Goal: Information Seeking & Learning: Check status

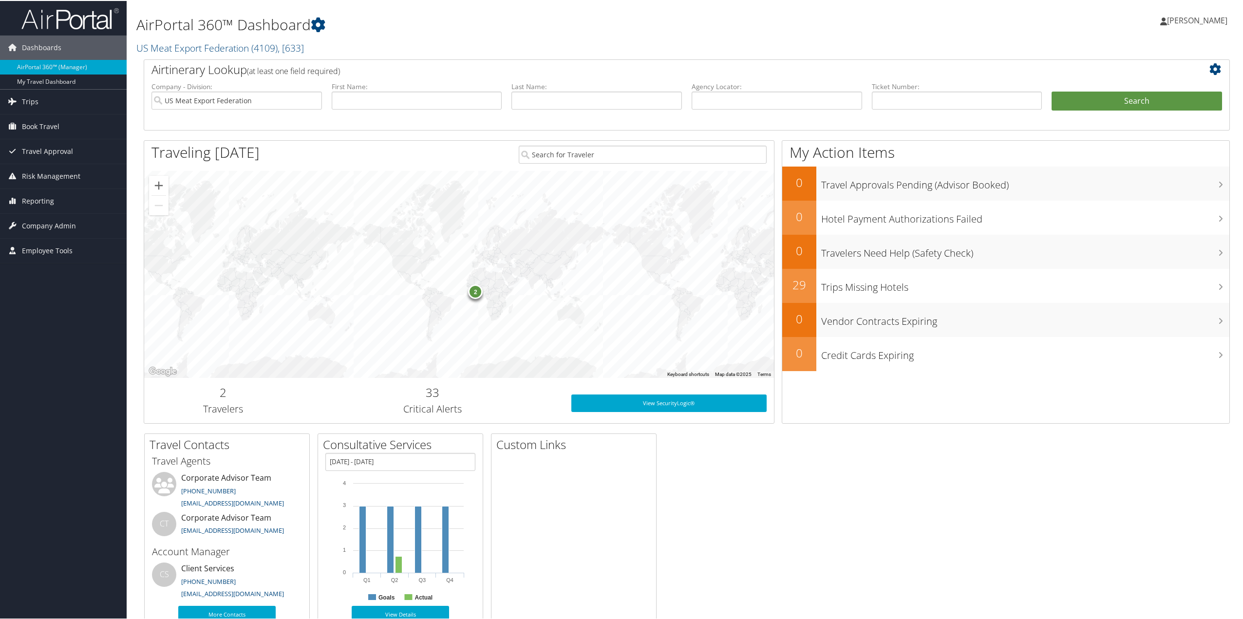
click at [33, 103] on span "Trips" at bounding box center [30, 101] width 17 height 24
click at [33, 114] on link "Airtinerary® Lookup" at bounding box center [63, 120] width 127 height 15
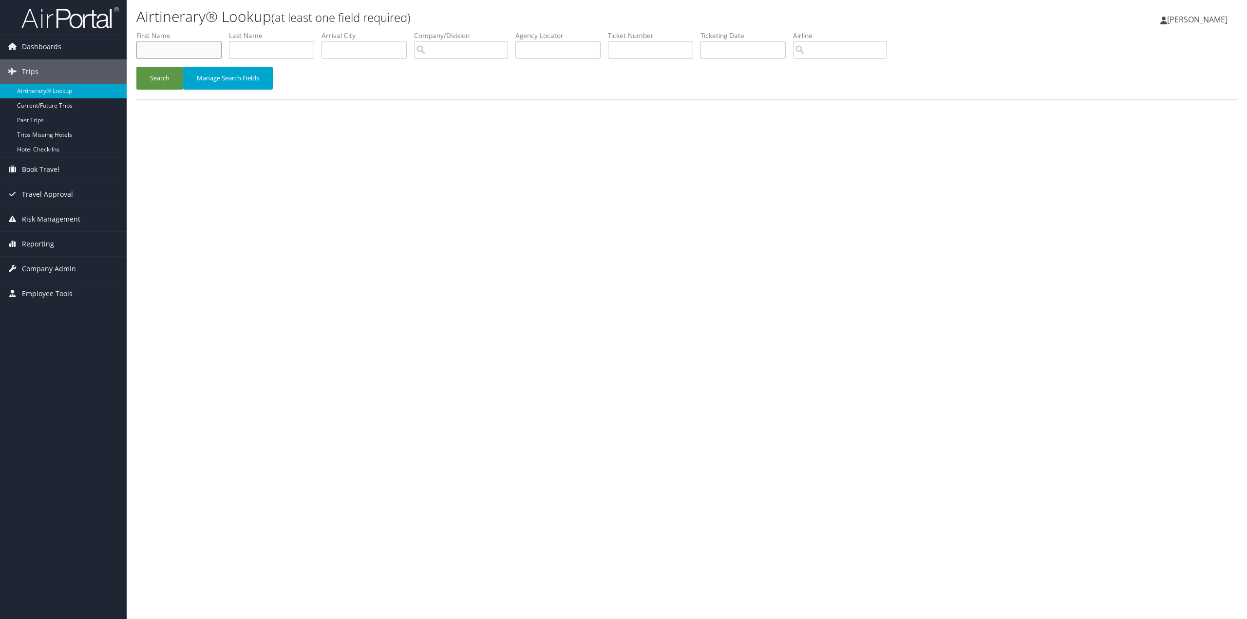
click at [145, 51] on input "text" at bounding box center [178, 50] width 85 height 18
type input "John"
click at [255, 51] on input "text" at bounding box center [271, 50] width 85 height 18
type input "Hinners"
click at [330, 48] on input "text" at bounding box center [364, 50] width 85 height 18
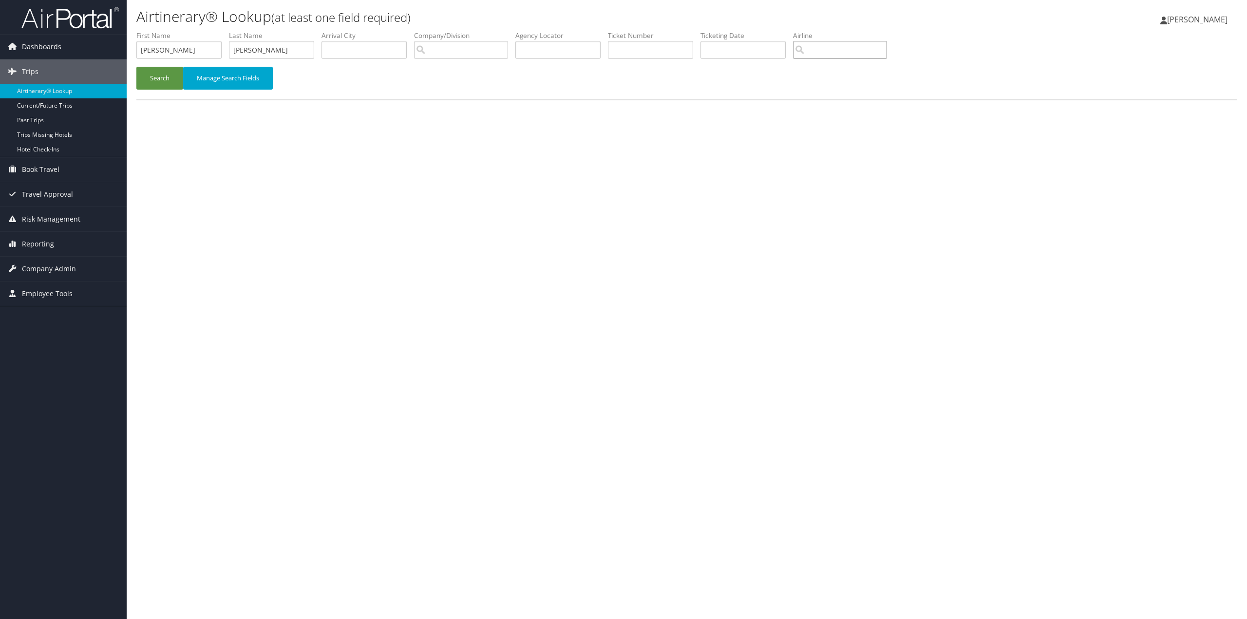
click at [825, 50] on input "search" at bounding box center [840, 50] width 94 height 18
click at [832, 70] on div "United Airlines (UA)" at bounding box center [870, 68] width 139 height 10
type input "United Airlines"
click at [333, 53] on input "text" at bounding box center [364, 50] width 85 height 18
type input "Indianapolis"
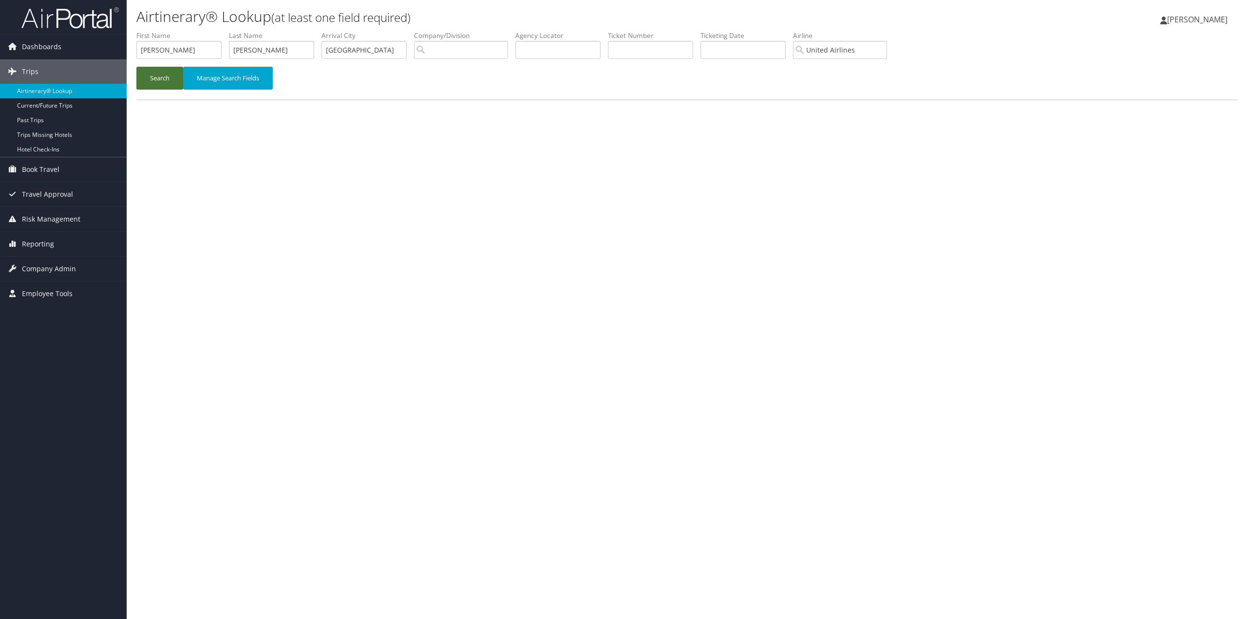
click at [161, 77] on button "Search" at bounding box center [159, 78] width 47 height 23
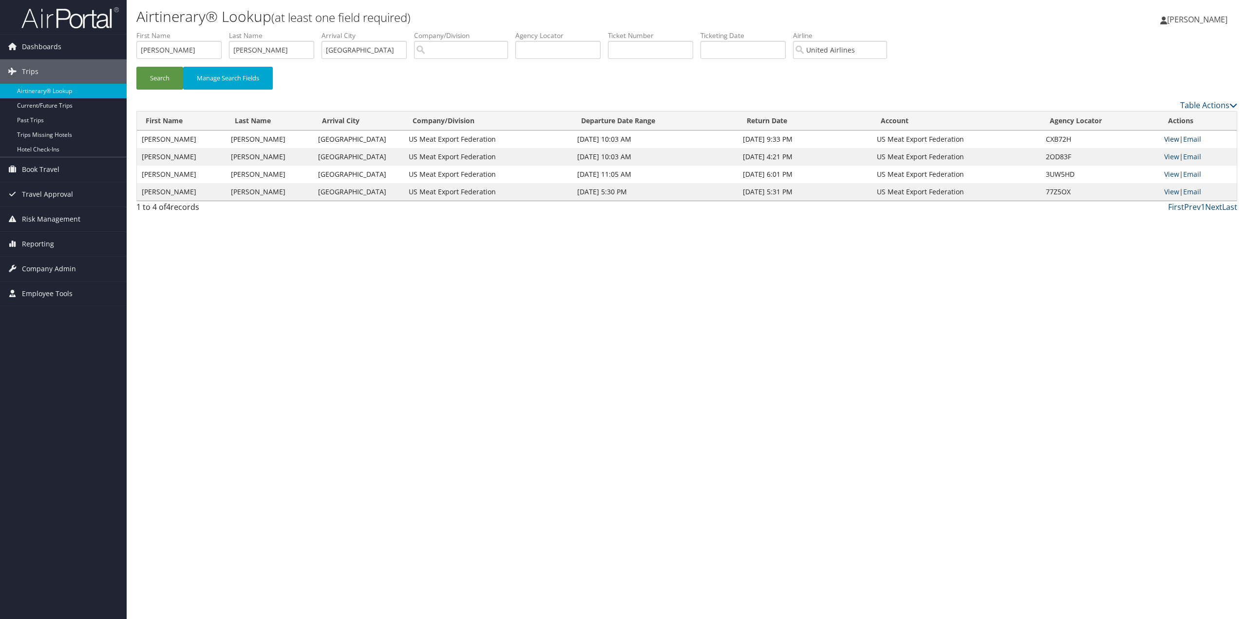
click at [1172, 138] on link "View" at bounding box center [1171, 138] width 15 height 9
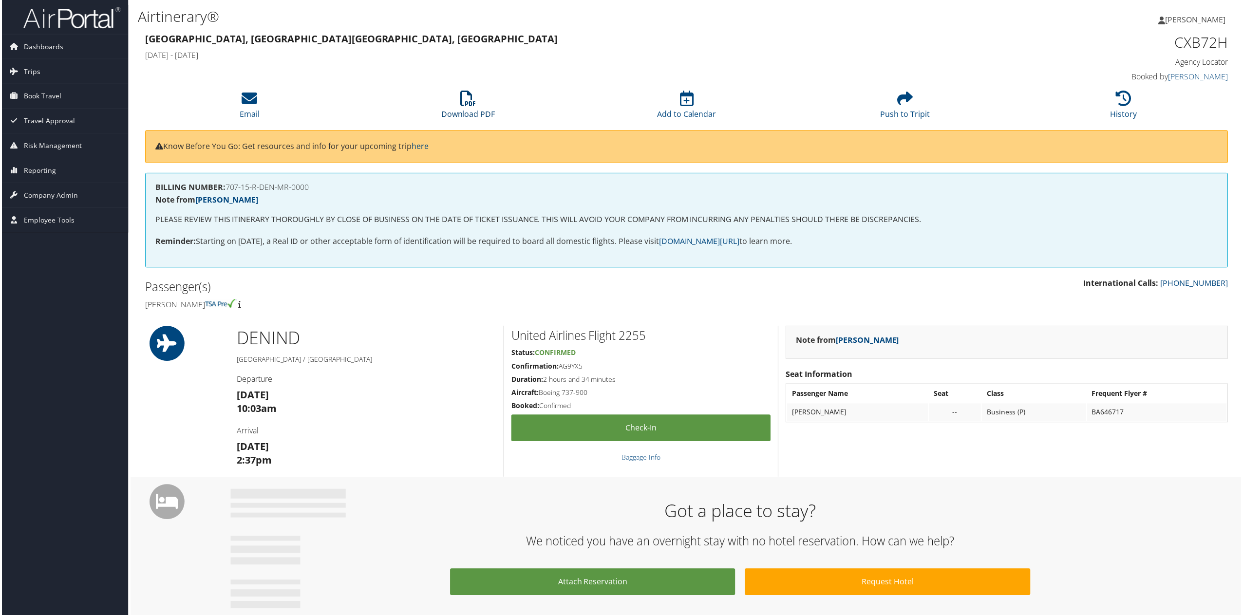
click at [471, 102] on icon at bounding box center [468, 99] width 16 height 16
click at [1123, 103] on icon at bounding box center [1126, 99] width 16 height 16
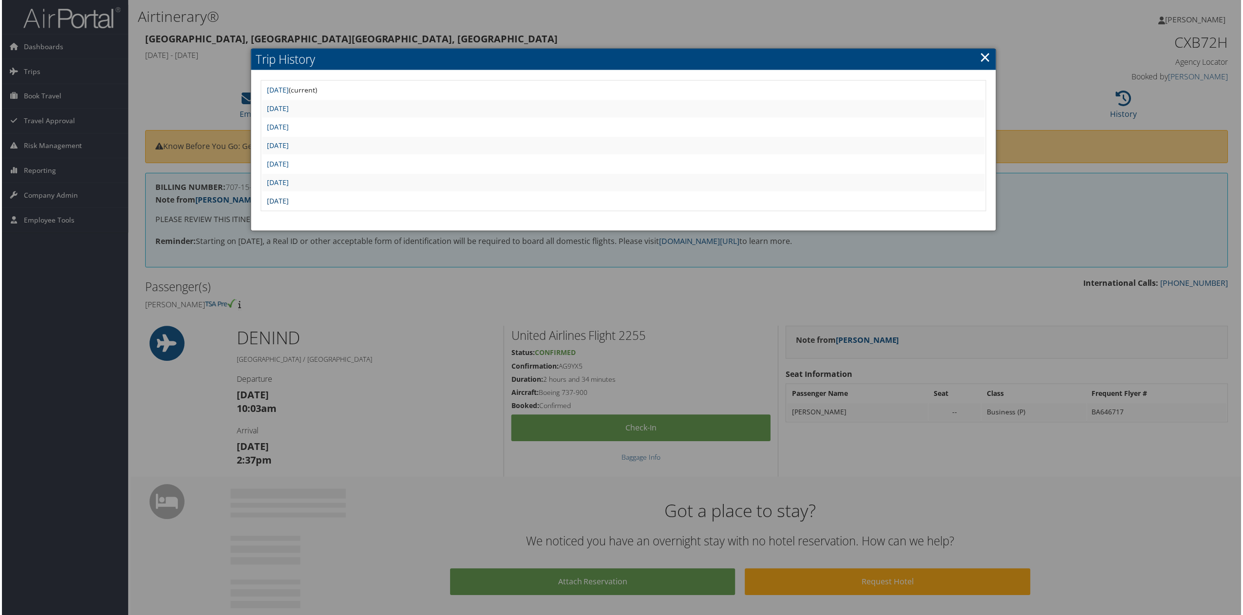
click at [288, 201] on link "Wed Jul 23 13:11:00 MDT 2025" at bounding box center [277, 201] width 22 height 9
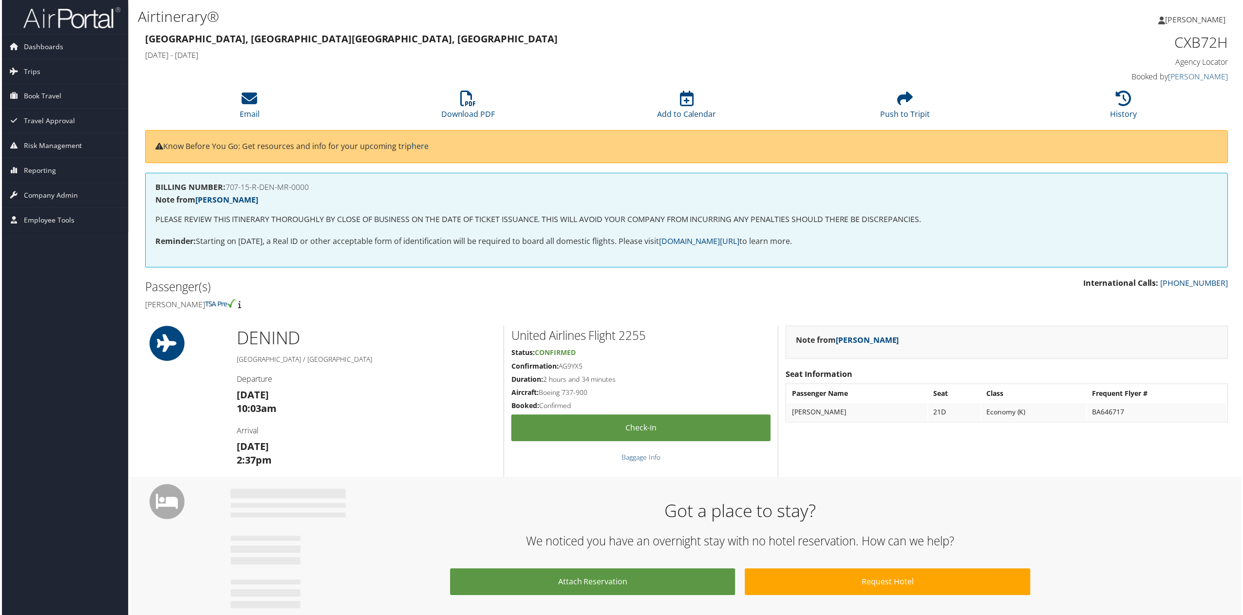
click at [475, 105] on li "Download PDF" at bounding box center [467, 105] width 219 height 39
click at [1119, 111] on link "History" at bounding box center [1125, 107] width 27 height 23
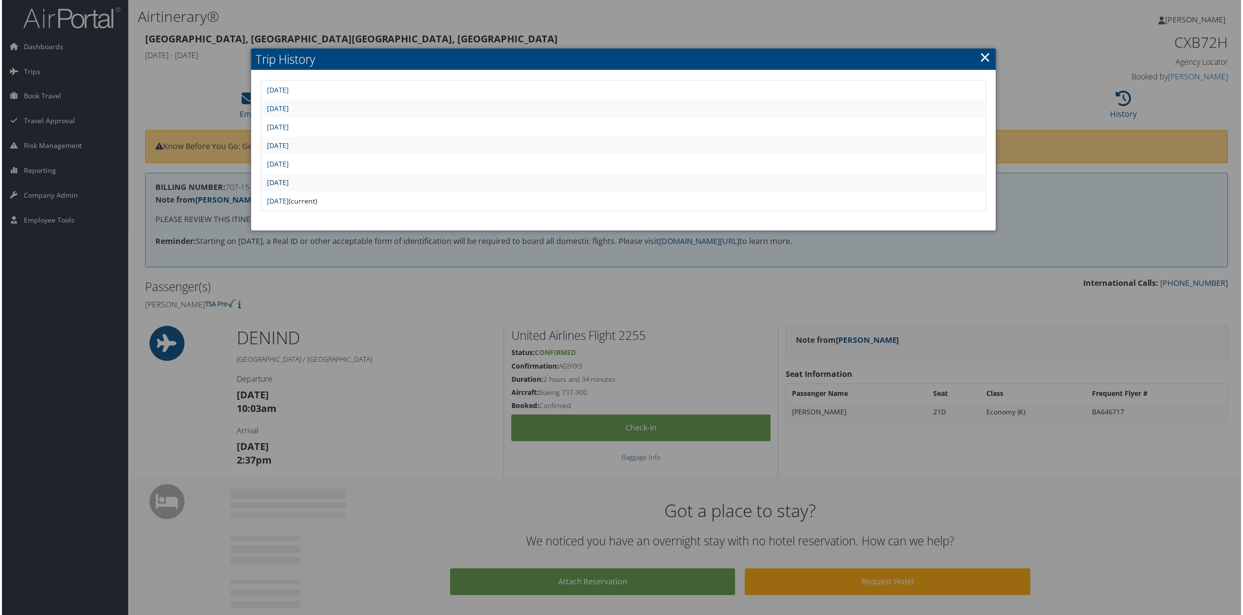
click at [288, 183] on link "Wed Jul 23 13:13:46 MDT 2025" at bounding box center [277, 182] width 22 height 9
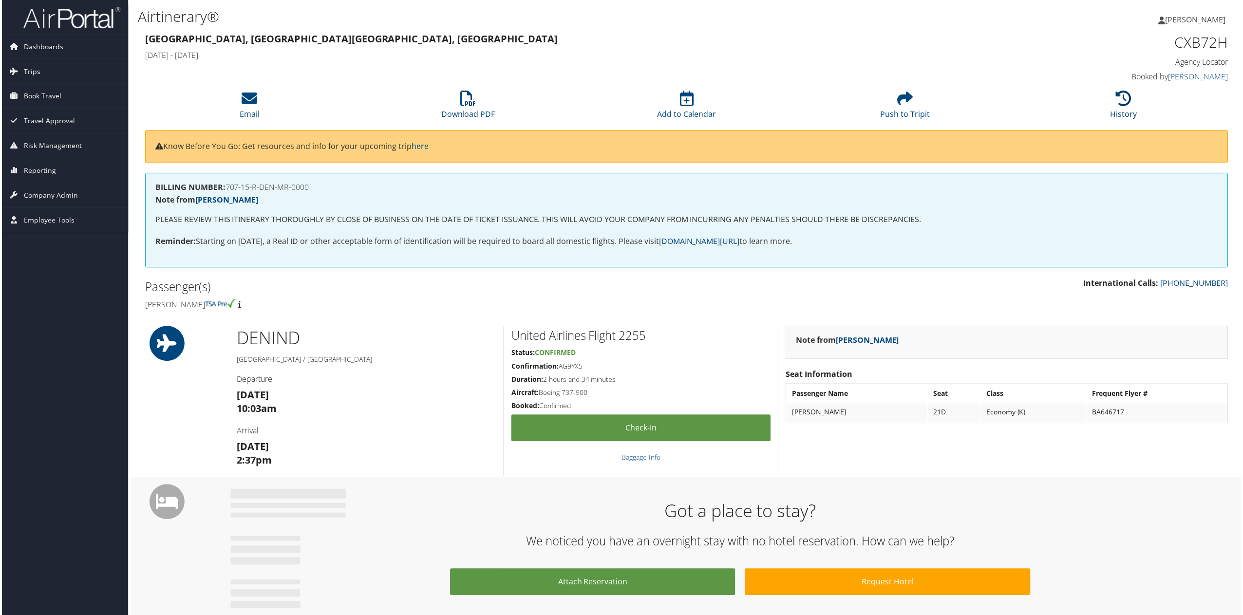
click at [1118, 106] on icon at bounding box center [1126, 99] width 16 height 16
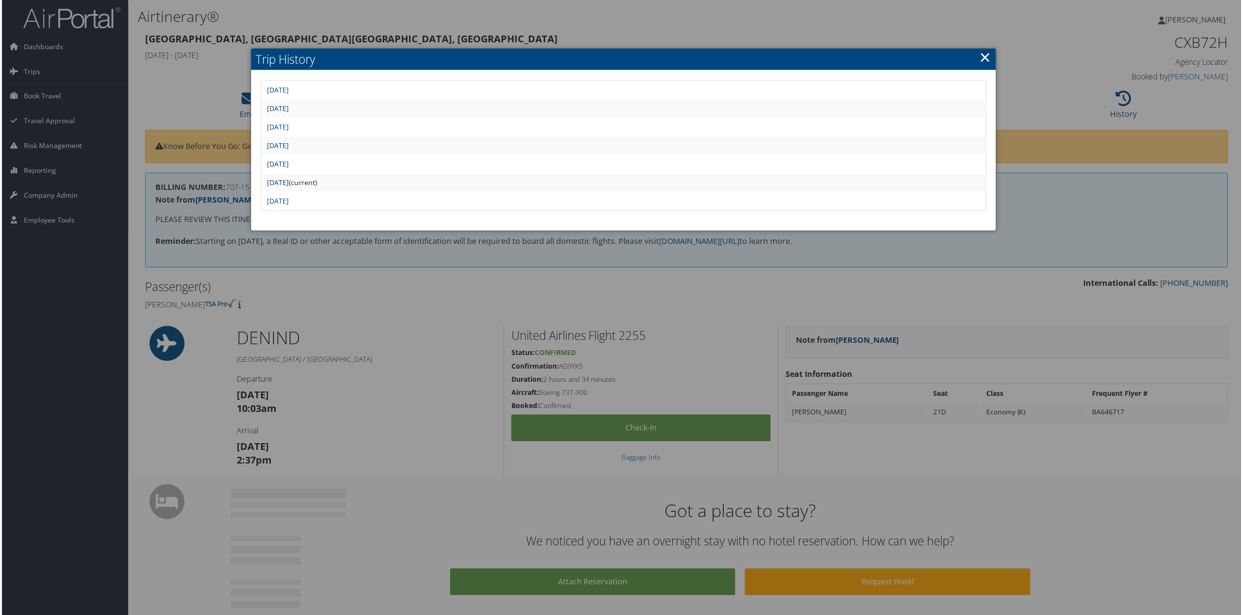
click at [288, 165] on link "[DATE]" at bounding box center [277, 164] width 22 height 9
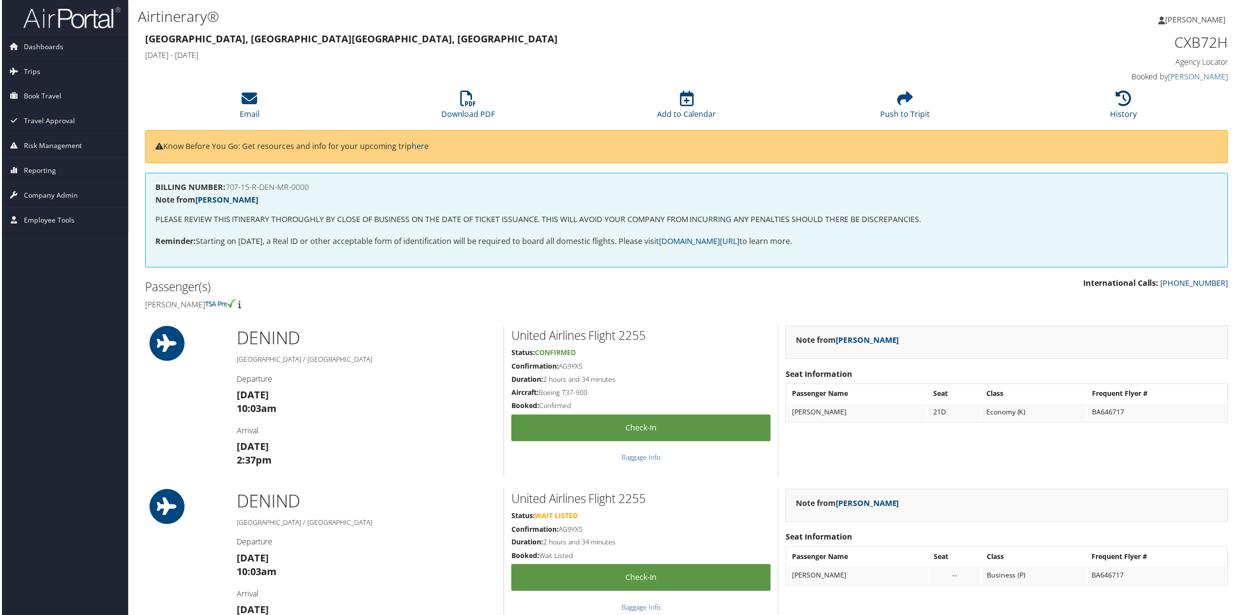
click at [1129, 105] on icon at bounding box center [1126, 99] width 16 height 16
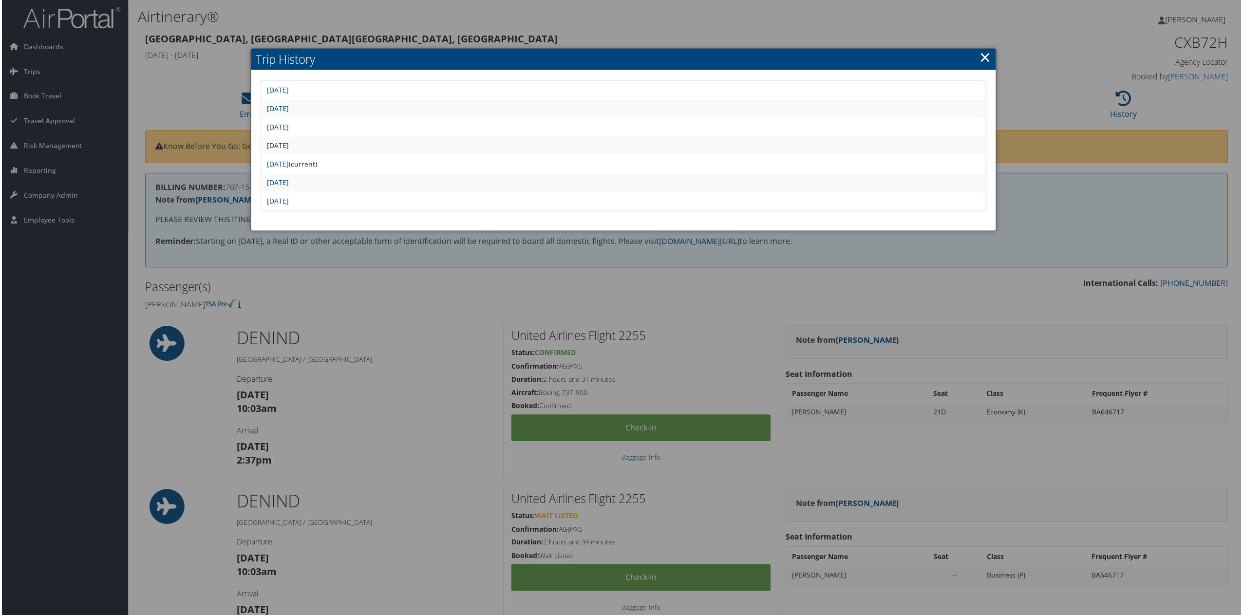
click at [288, 148] on link "[DATE]" at bounding box center [277, 145] width 22 height 9
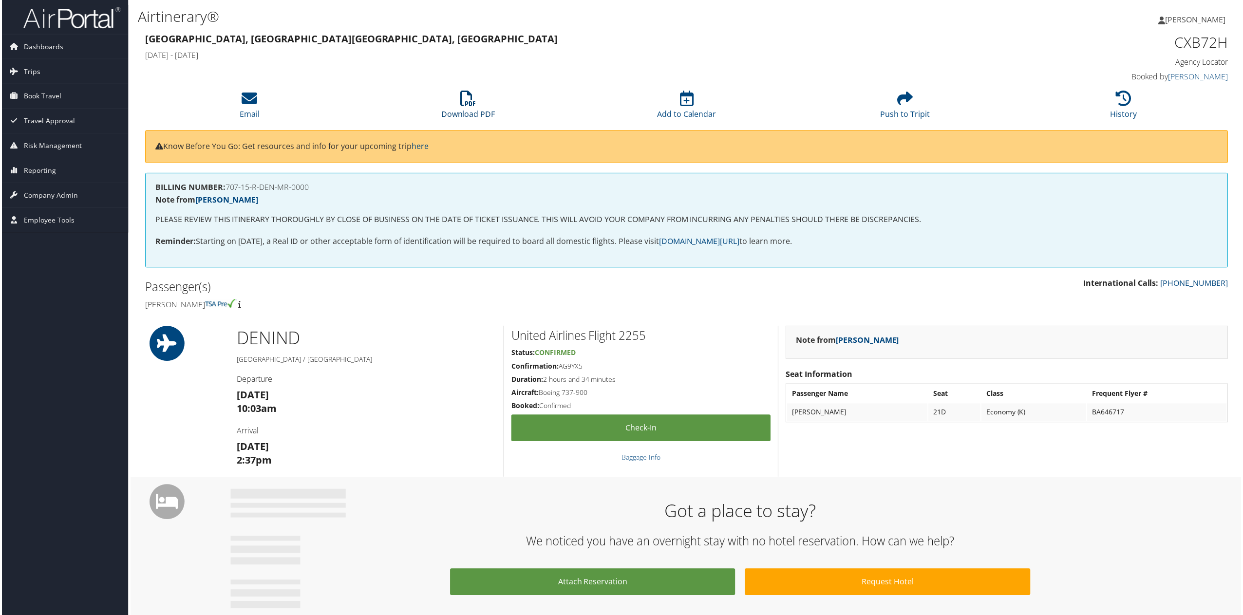
click at [468, 105] on icon at bounding box center [468, 99] width 16 height 16
click at [1120, 103] on icon at bounding box center [1126, 99] width 16 height 16
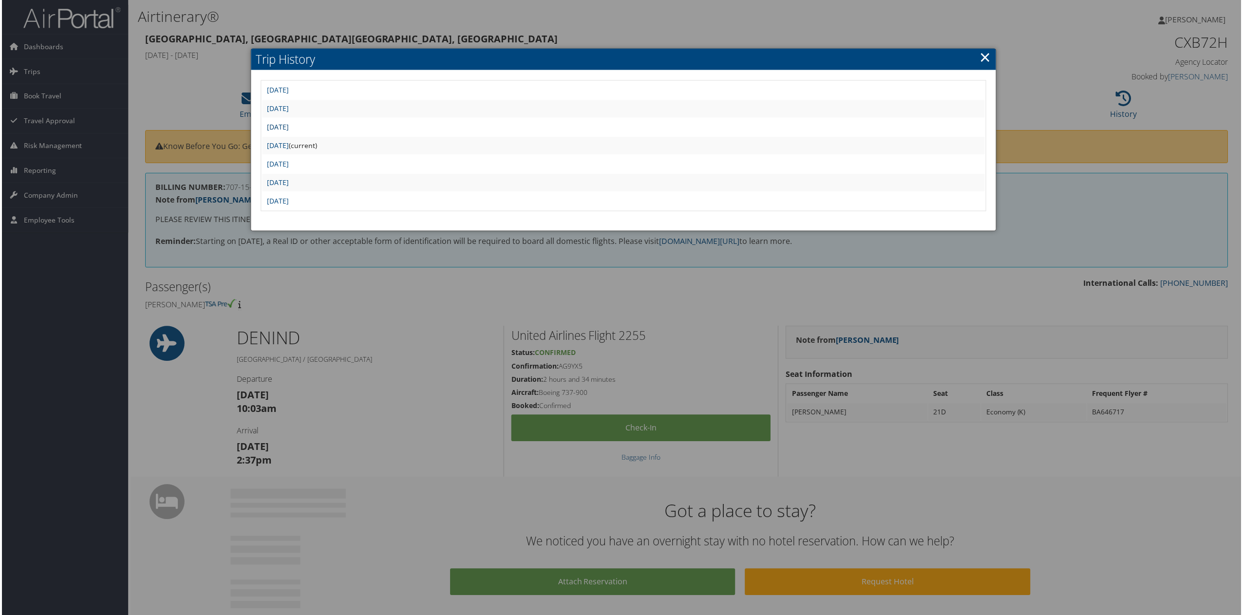
click at [288, 131] on link "Mon Aug 25 14:57:09 MDT 2025" at bounding box center [277, 127] width 22 height 9
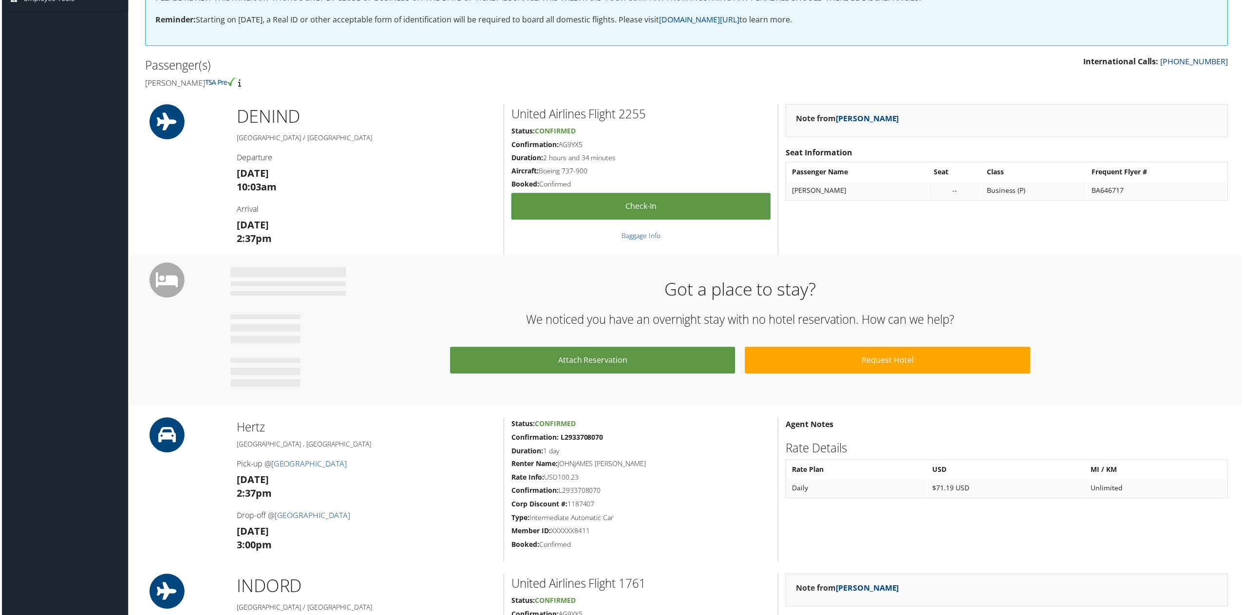
scroll to position [97, 0]
